Goal: Task Accomplishment & Management: Use online tool/utility

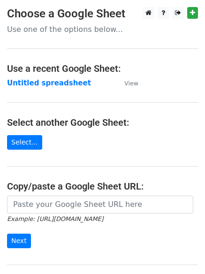
click at [46, 83] on strong "Untitled spreadsheet" at bounding box center [49, 83] width 84 height 8
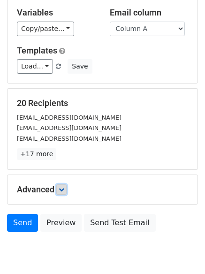
click at [62, 194] on link at bounding box center [61, 190] width 10 height 10
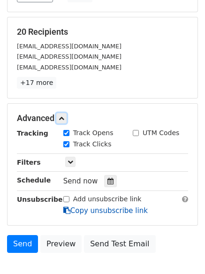
scroll to position [177, 0]
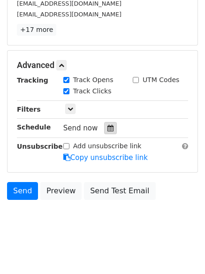
click at [108, 126] on icon at bounding box center [111, 128] width 6 height 7
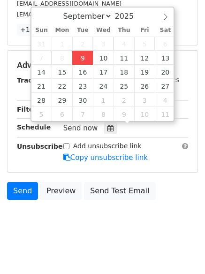
type input "2025-09-09 15:33"
type input "03"
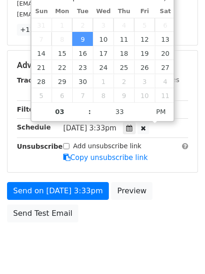
click at [116, 124] on span "Tue, Sep 9, 3:33pm" at bounding box center [89, 128] width 53 height 8
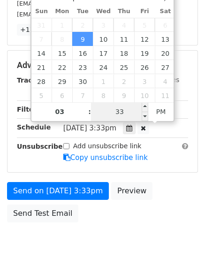
click at [119, 113] on input "33" at bounding box center [119, 111] width 57 height 19
type input "40"
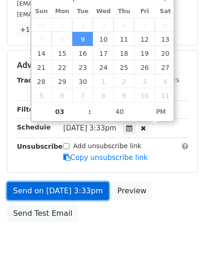
type input "2025-09-09 15:40"
click at [67, 195] on link "Send on Sep 9 at 3:33pm" at bounding box center [58, 191] width 102 height 18
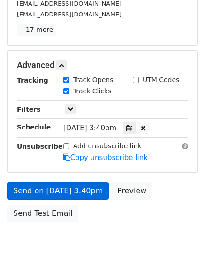
scroll to position [168, 0]
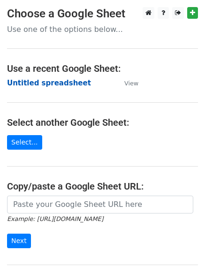
click at [46, 81] on strong "Untitled spreadsheet" at bounding box center [49, 83] width 84 height 8
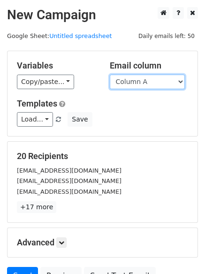
drag, startPoint x: 0, startPoint y: 0, endPoint x: 149, endPoint y: 82, distance: 170.4
click at [149, 82] on select "Column A Column B Column C Column D Column E Column F" at bounding box center [147, 82] width 75 height 15
select select "Column B"
click at [110, 75] on select "Column A Column B Column C Column D Column E Column F" at bounding box center [147, 82] width 75 height 15
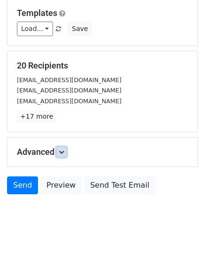
click at [65, 156] on link at bounding box center [61, 152] width 10 height 10
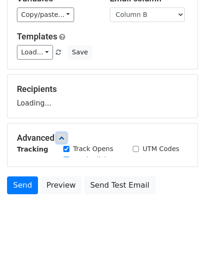
scroll to position [91, 0]
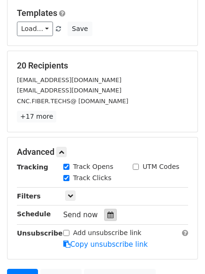
click at [108, 218] on icon at bounding box center [111, 215] width 6 height 7
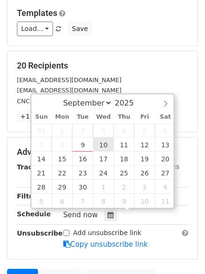
type input "2025-09-10 12:00"
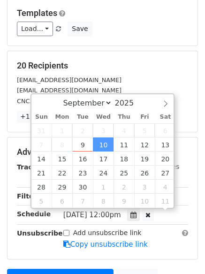
scroll to position [0, 0]
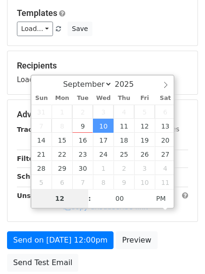
type input "4"
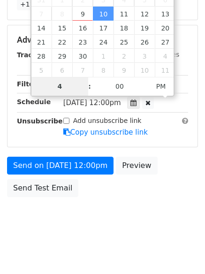
scroll to position [205, 0]
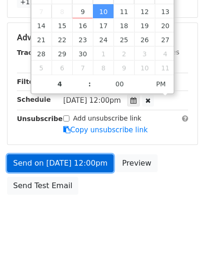
type input "2025-09-10 16:00"
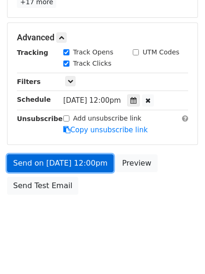
click at [60, 160] on link "Send on Sep 10 at 12:00pm" at bounding box center [60, 163] width 107 height 18
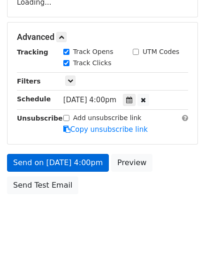
scroll to position [168, 0]
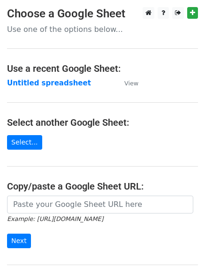
click at [31, 77] on main "Choose a Google Sheet Use one of the options below... Use a recent Google Sheet…" at bounding box center [102, 153] width 205 height 292
click at [30, 83] on strong "Untitled spreadsheet" at bounding box center [49, 83] width 84 height 8
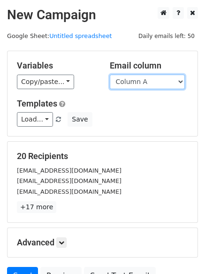
click at [143, 83] on select "Column A Column B Column C Column D Column E Column F" at bounding box center [147, 82] width 75 height 15
select select "Column C"
click at [110, 75] on select "Column A Column B Column C Column D Column E Column F" at bounding box center [147, 82] width 75 height 15
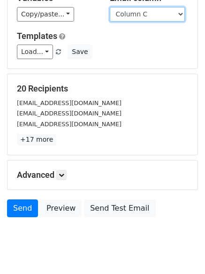
scroll to position [91, 0]
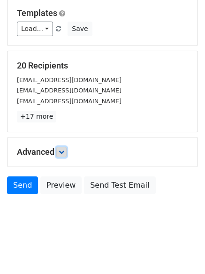
click at [63, 150] on icon at bounding box center [62, 152] width 6 height 6
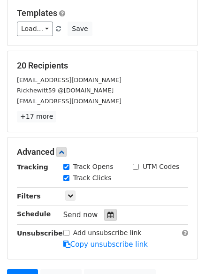
click at [109, 214] on icon at bounding box center [111, 215] width 6 height 7
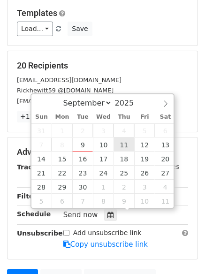
type input "2025-09-11 12:00"
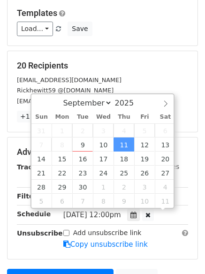
scroll to position [0, 0]
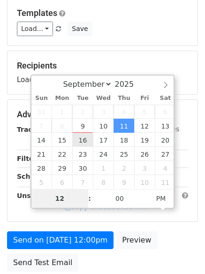
type input "5"
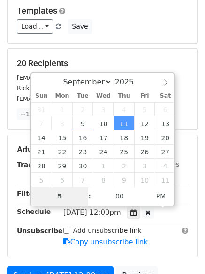
scroll to position [205, 0]
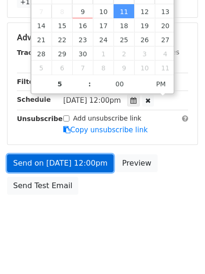
type input "2025-09-11 17:00"
click at [54, 162] on link "Send on Sep 11 at 12:00pm" at bounding box center [60, 163] width 107 height 18
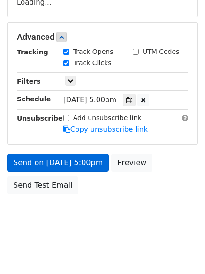
scroll to position [168, 0]
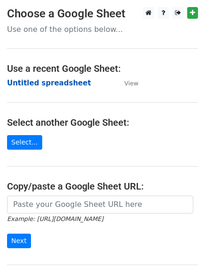
click at [35, 85] on strong "Untitled spreadsheet" at bounding box center [49, 83] width 84 height 8
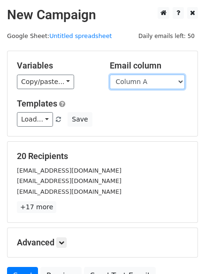
click at [133, 83] on select "Column A Column B Column C Column D Column E Column F" at bounding box center [147, 82] width 75 height 15
select select "Column D"
click at [110, 75] on select "Column A Column B Column C Column D Column E Column F" at bounding box center [147, 82] width 75 height 15
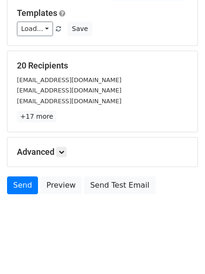
scroll to position [53, 0]
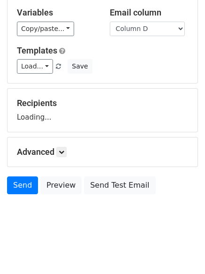
click at [58, 150] on h5 "Advanced" at bounding box center [102, 152] width 171 height 10
click at [62, 154] on icon at bounding box center [62, 152] width 6 height 6
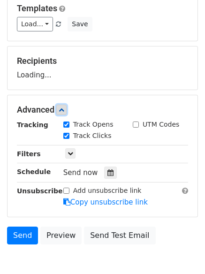
scroll to position [141, 0]
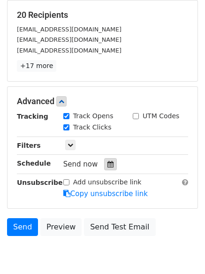
click at [108, 169] on div at bounding box center [110, 164] width 13 height 12
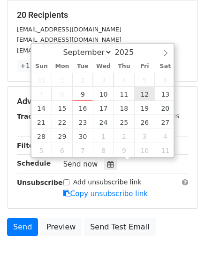
type input "[DATE] 12:00"
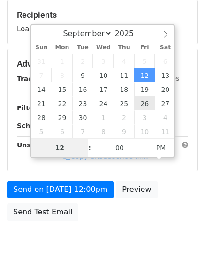
type input "6"
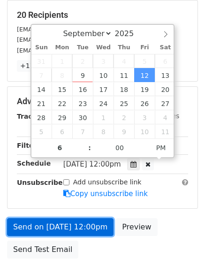
type input "2025-09-12 18:00"
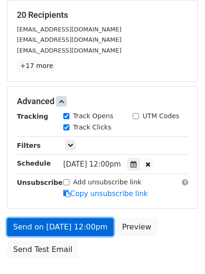
click at [72, 231] on link "Send on Sep 12 at 12:00pm" at bounding box center [60, 227] width 107 height 18
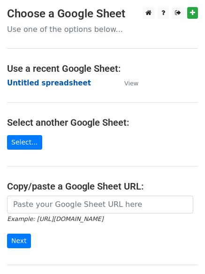
click at [24, 80] on strong "Untitled spreadsheet" at bounding box center [49, 83] width 84 height 8
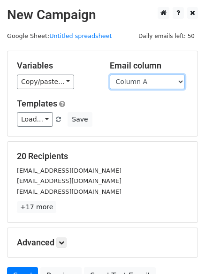
click at [139, 85] on select "Column A Column B Column C Column D Column E Column F" at bounding box center [147, 82] width 75 height 15
select select "Column E"
click at [110, 75] on select "Column A Column B Column C Column D Column E Column F" at bounding box center [147, 82] width 75 height 15
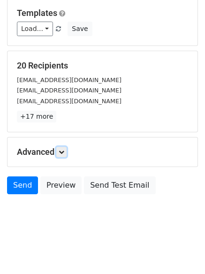
click at [59, 154] on link at bounding box center [61, 152] width 10 height 10
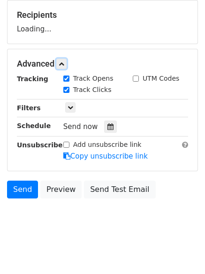
scroll to position [143, 0]
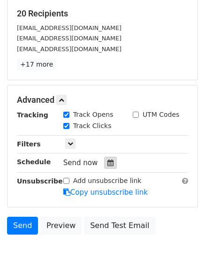
click at [108, 162] on icon at bounding box center [111, 163] width 6 height 7
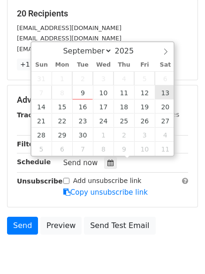
type input "2025-09-13 12:00"
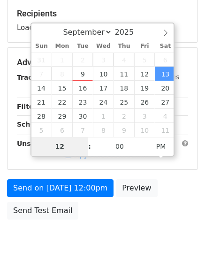
type input "7"
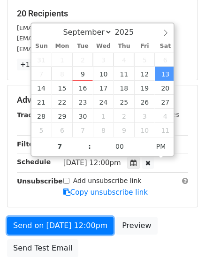
type input "2025-09-13 19:00"
click at [59, 228] on link "Send on Sep 13 at 12:00pm" at bounding box center [60, 226] width 107 height 18
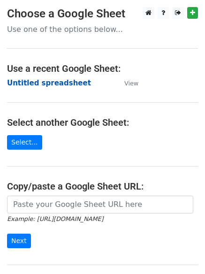
click at [23, 86] on strong "Untitled spreadsheet" at bounding box center [49, 83] width 84 height 8
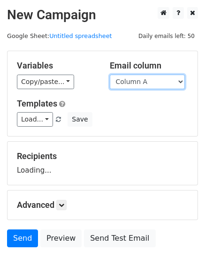
drag, startPoint x: 0, startPoint y: 0, endPoint x: 141, endPoint y: 86, distance: 165.2
click at [141, 86] on select "Column A Column B Column C Column D Column E Column F" at bounding box center [147, 82] width 75 height 15
select select "Column F"
click at [110, 75] on select "Column A Column B Column C Column D Column E Column F" at bounding box center [147, 82] width 75 height 15
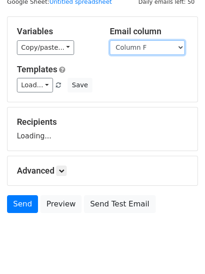
scroll to position [53, 0]
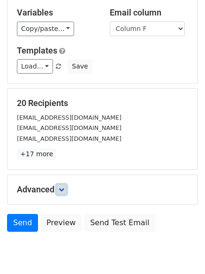
click at [64, 192] on icon at bounding box center [62, 190] width 6 height 6
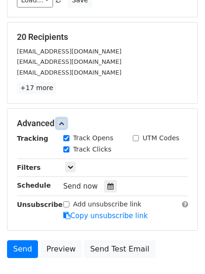
scroll to position [182, 0]
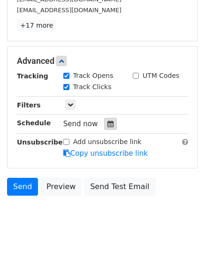
click at [108, 128] on div at bounding box center [110, 124] width 13 height 12
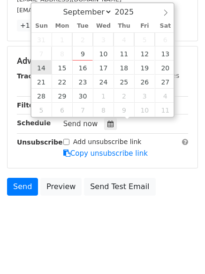
type input "[DATE] 12:00"
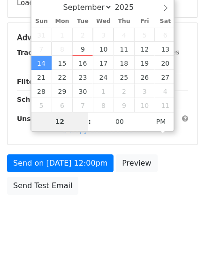
type input "8"
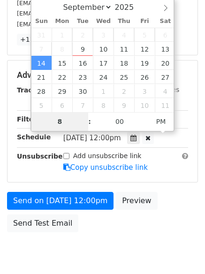
scroll to position [182, 0]
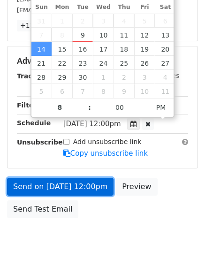
type input "[DATE] 20:00"
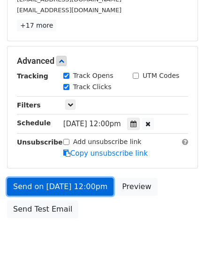
click at [61, 190] on link "Send on [DATE] 12:00pm" at bounding box center [60, 187] width 107 height 18
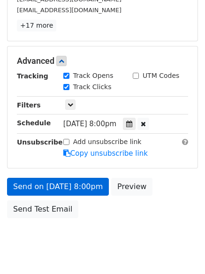
scroll to position [168, 0]
